Goal: Task Accomplishment & Management: Use online tool/utility

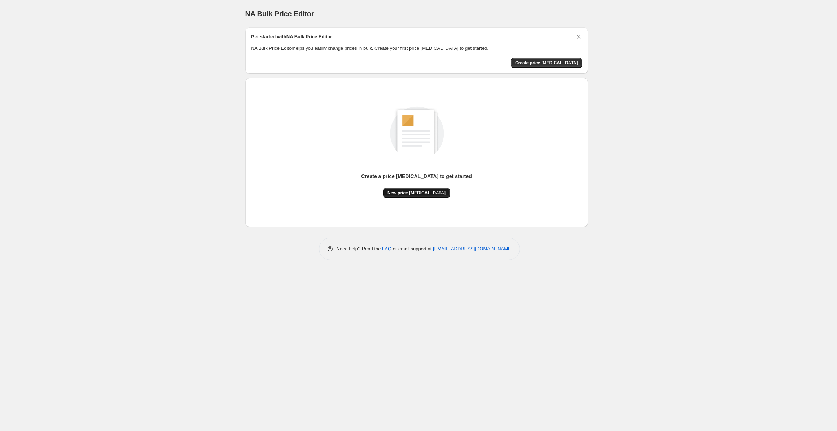
click at [428, 193] on span "New price change job" at bounding box center [417, 193] width 58 height 6
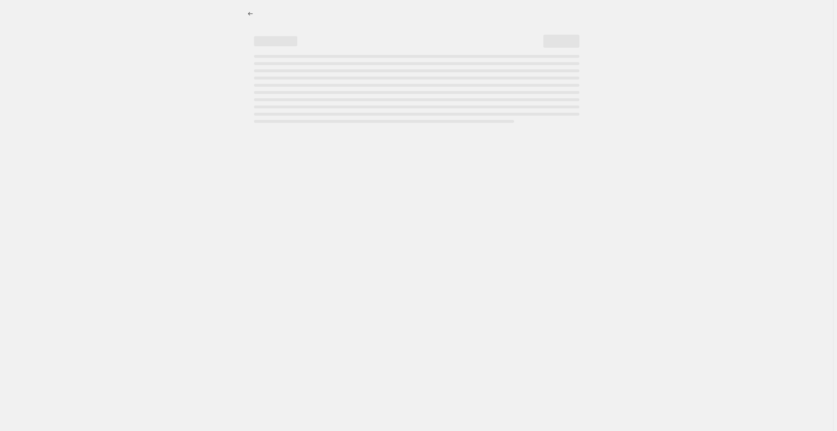
select select "percentage"
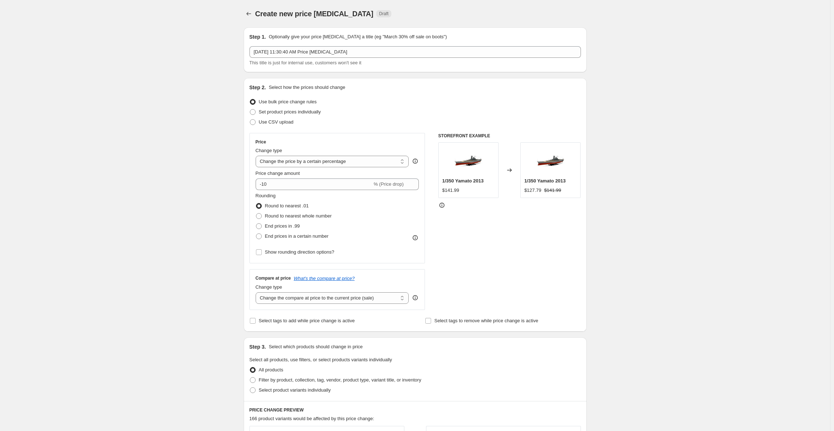
click at [144, 102] on div "Create new price change job. This page is ready Create new price change job Dra…" at bounding box center [415, 362] width 830 height 724
click at [250, 13] on icon "Price change jobs" at bounding box center [248, 13] width 7 height 7
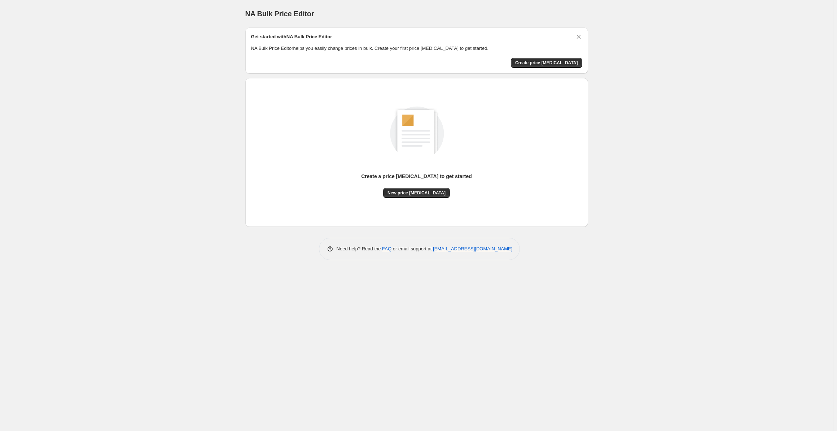
click at [548, 68] on div "Get started with NA Bulk Price Editor NA Bulk Price Editor helps you easily cha…" at bounding box center [416, 50] width 343 height 46
click at [549, 62] on span "Create price change job" at bounding box center [546, 63] width 63 height 6
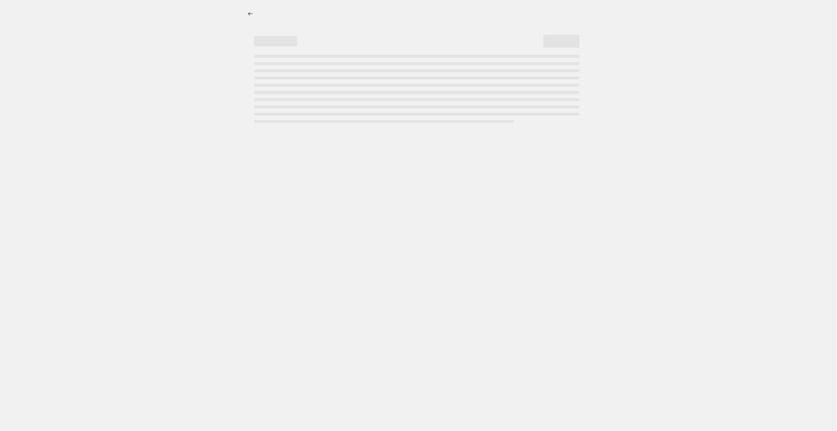
select select "percentage"
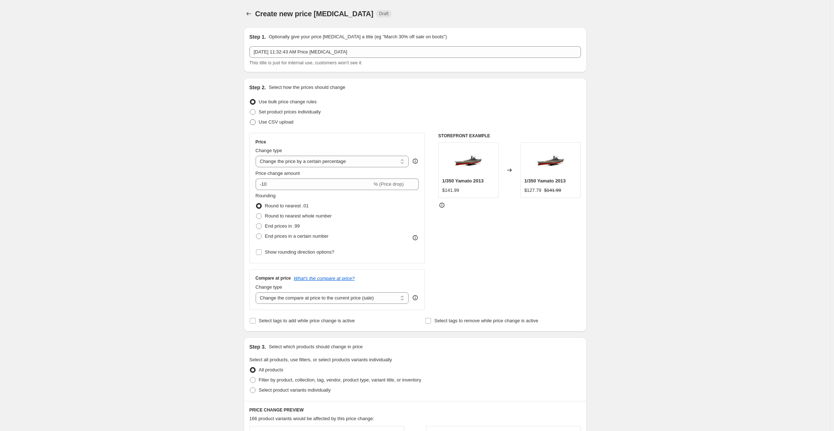
click at [279, 122] on span "Use CSV upload" at bounding box center [276, 121] width 35 height 5
click at [250, 119] on input "Use CSV upload" at bounding box center [250, 119] width 0 height 0
radio input "true"
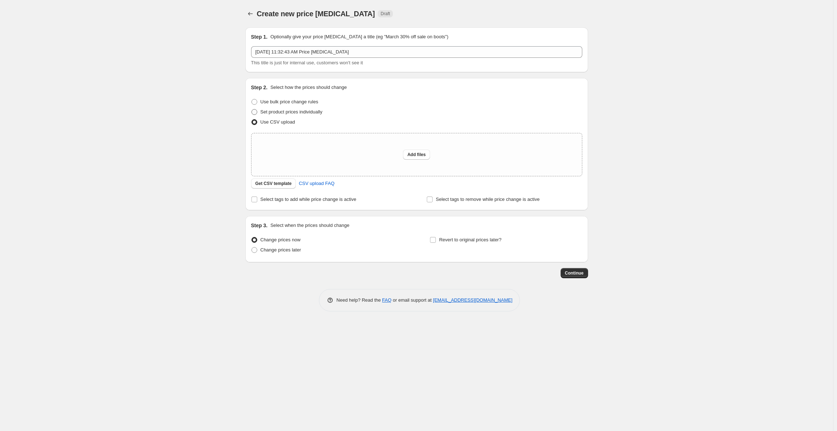
click at [276, 112] on span "Set product prices individually" at bounding box center [292, 111] width 62 height 5
click at [252, 109] on input "Set product prices individually" at bounding box center [252, 109] width 0 height 0
radio input "true"
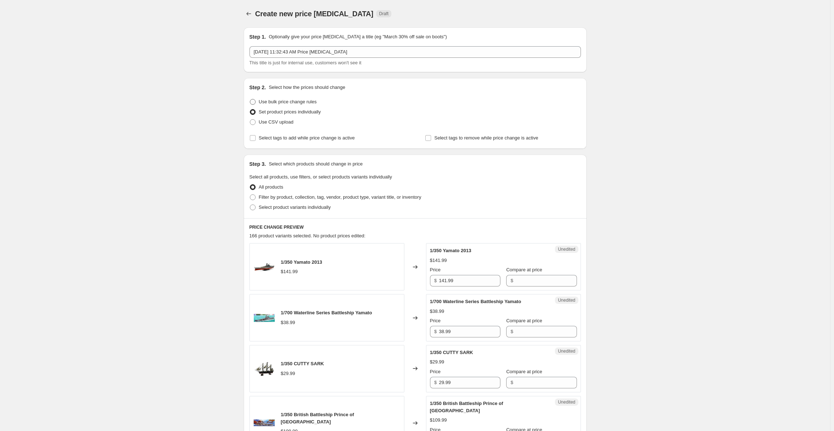
click at [259, 101] on label "Use bulk price change rules" at bounding box center [282, 102] width 67 height 10
click at [250, 99] on input "Use bulk price change rules" at bounding box center [250, 99] width 0 height 0
radio input "true"
select select "percentage"
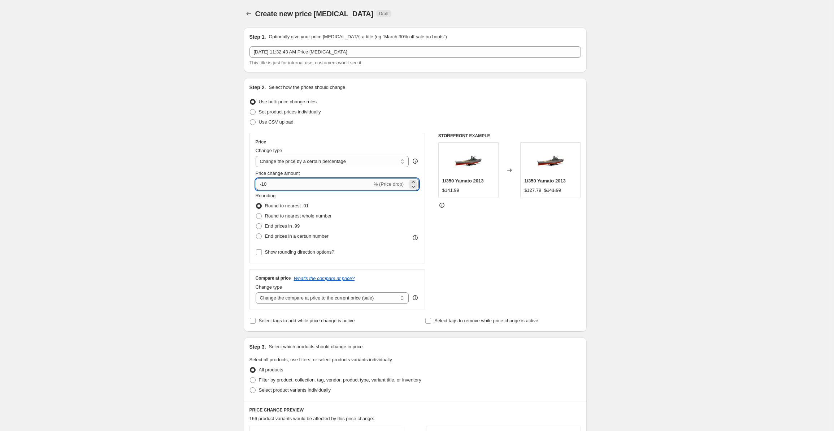
drag, startPoint x: 275, startPoint y: 184, endPoint x: 264, endPoint y: 184, distance: 10.8
click at [264, 184] on input "-10" at bounding box center [314, 184] width 117 height 12
type input "-85"
click at [512, 227] on div "STOREFRONT EXAMPLE 1/350 Yamato 2013 $141.99 Changed to 1/350 Yamato 2013 $21.3…" at bounding box center [509, 221] width 143 height 177
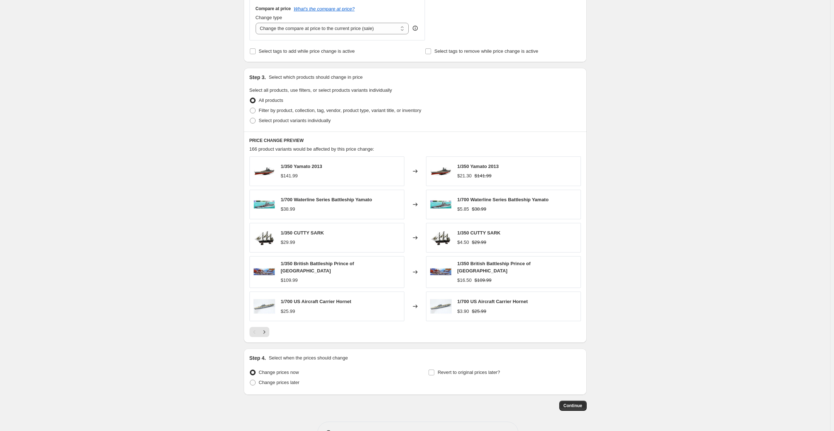
scroll to position [289, 0]
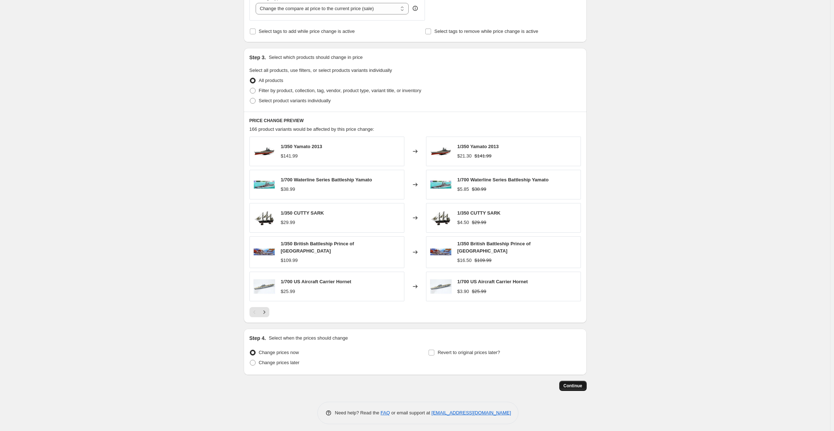
click at [570, 383] on span "Continue" at bounding box center [572, 386] width 19 height 6
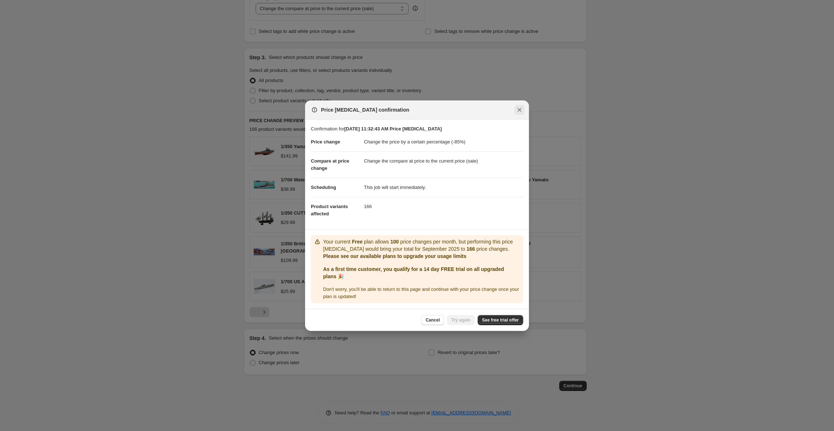
click at [521, 109] on icon "Close" at bounding box center [519, 109] width 7 height 7
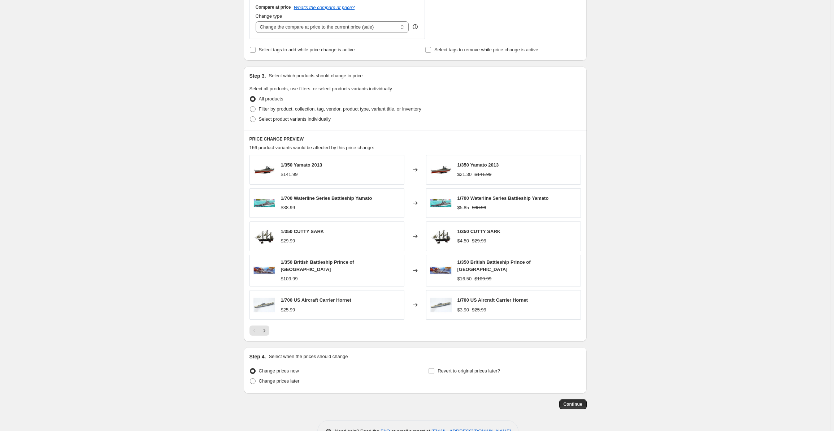
scroll to position [289, 0]
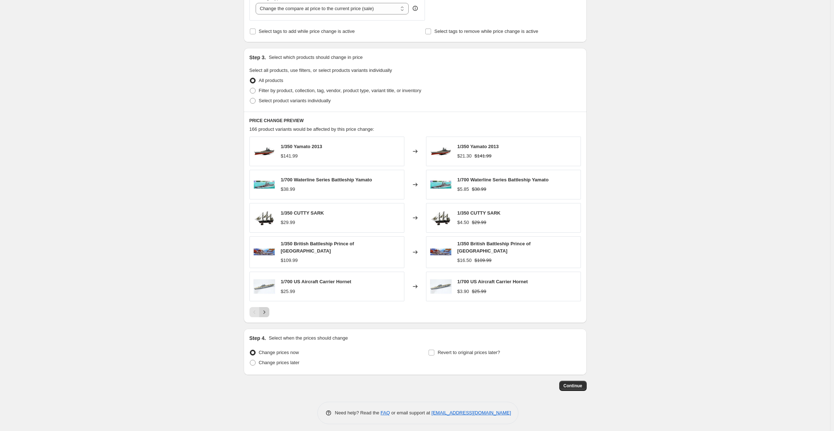
click at [268, 308] on icon "Next" at bounding box center [264, 311] width 7 height 7
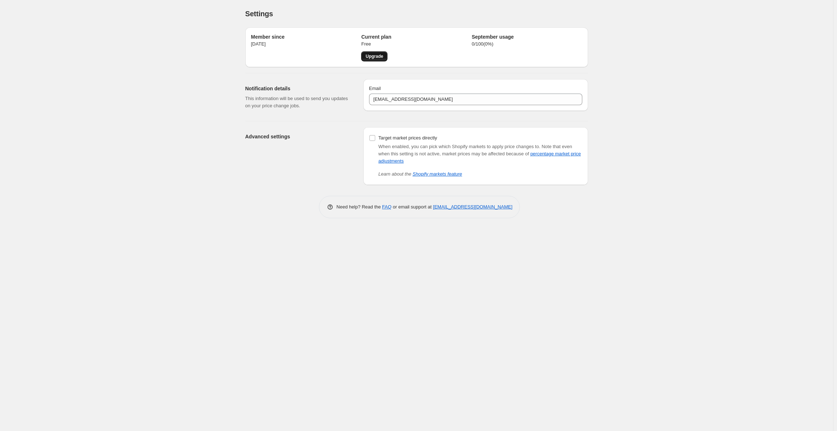
click at [373, 54] on span "Upgrade" at bounding box center [375, 56] width 18 height 6
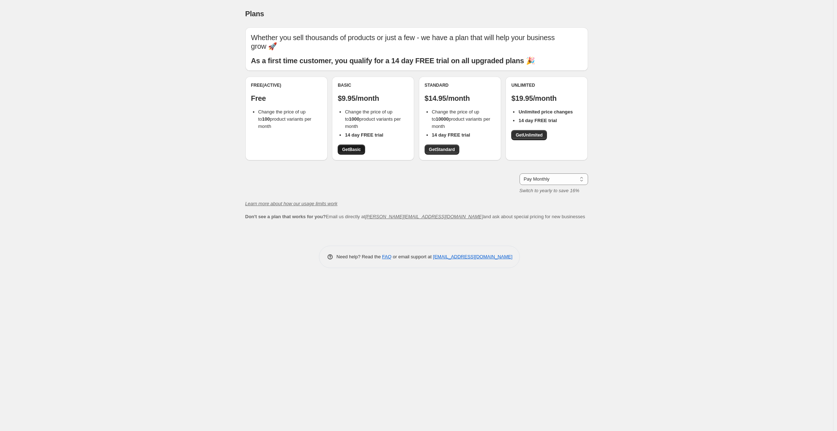
click at [352, 150] on span "Get Basic" at bounding box center [351, 150] width 19 height 6
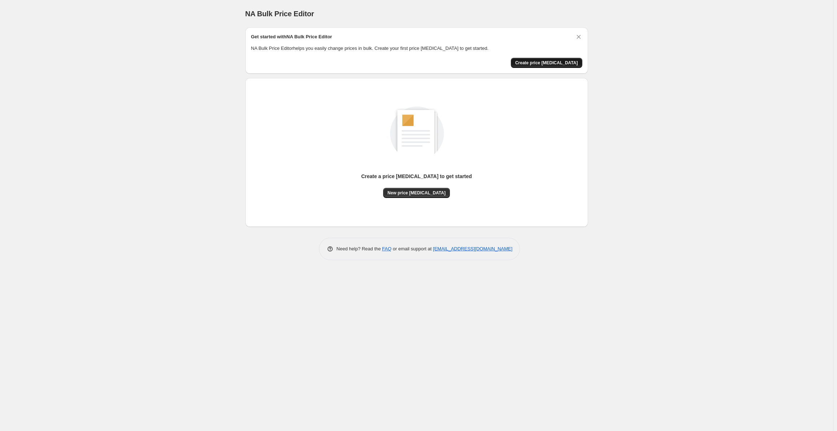
click at [562, 58] on button "Create price [MEDICAL_DATA]" at bounding box center [546, 63] width 71 height 10
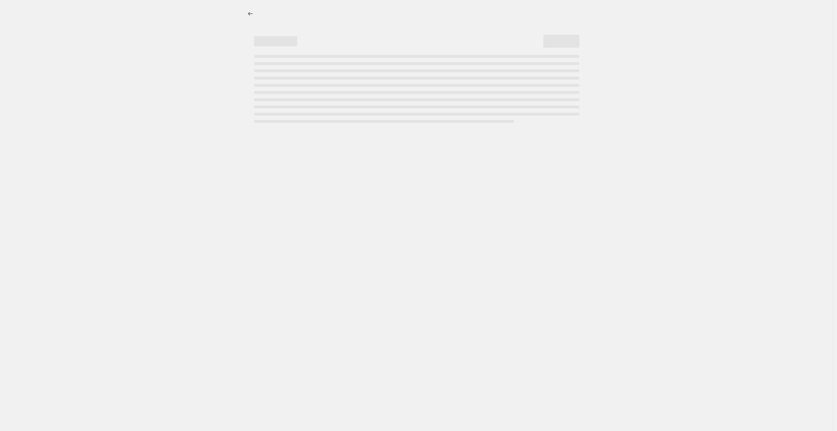
select select "percentage"
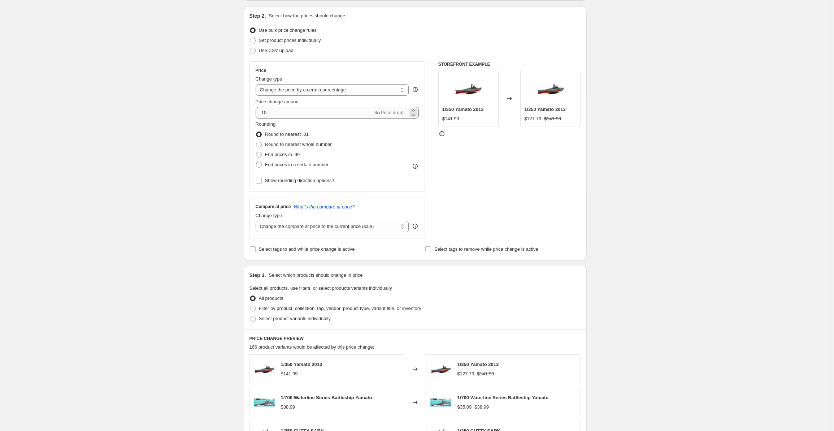
scroll to position [72, 0]
drag, startPoint x: 272, startPoint y: 114, endPoint x: 264, endPoint y: 112, distance: 8.1
click at [264, 112] on input "-10" at bounding box center [314, 112] width 117 height 12
type input "-85"
click at [450, 150] on div "STOREFRONT EXAMPLE 1/350 Yamato 2013 $141.99 Changed to 1/350 Yamato 2013 $127.…" at bounding box center [509, 149] width 143 height 177
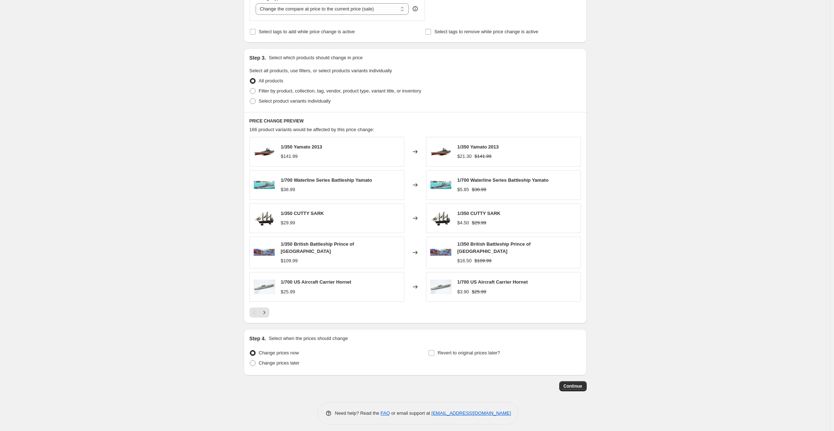
scroll to position [289, 0]
click at [579, 383] on span "Continue" at bounding box center [572, 386] width 19 height 6
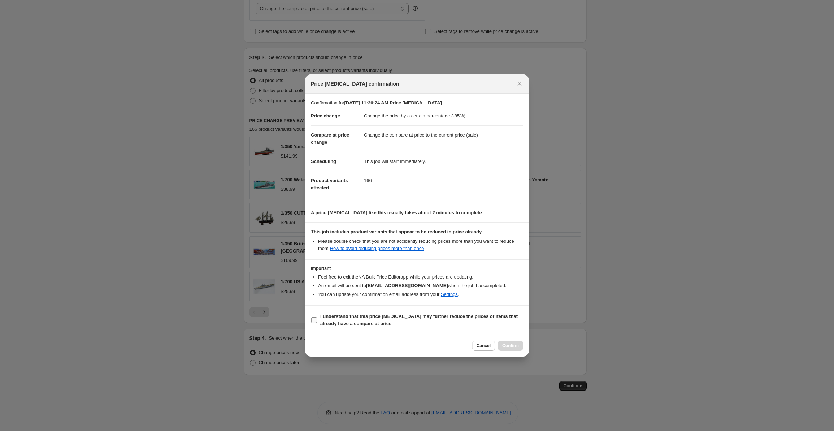
click at [315, 317] on input "I understand that this price [MEDICAL_DATA] may further reduce the prices of it…" at bounding box center [314, 320] width 6 height 6
checkbox input "true"
click at [505, 345] on span "Confirm" at bounding box center [510, 345] width 17 height 6
